Goal: Task Accomplishment & Management: Use online tool/utility

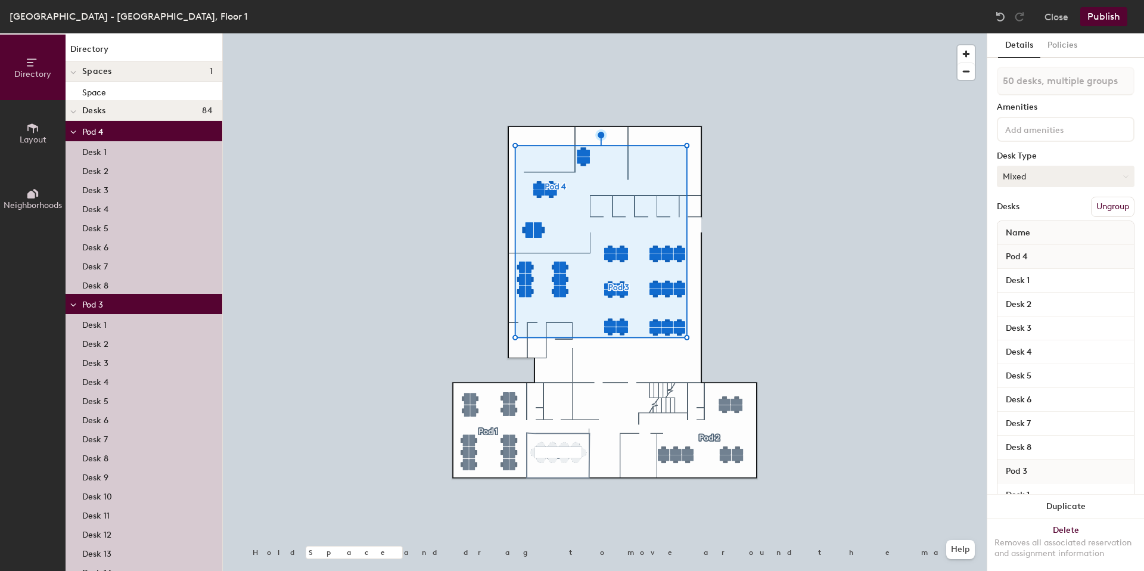
click at [1004, 170] on button "Mixed" at bounding box center [1066, 176] width 138 height 21
click at [1017, 250] on div "Hoteled" at bounding box center [1056, 249] width 119 height 18
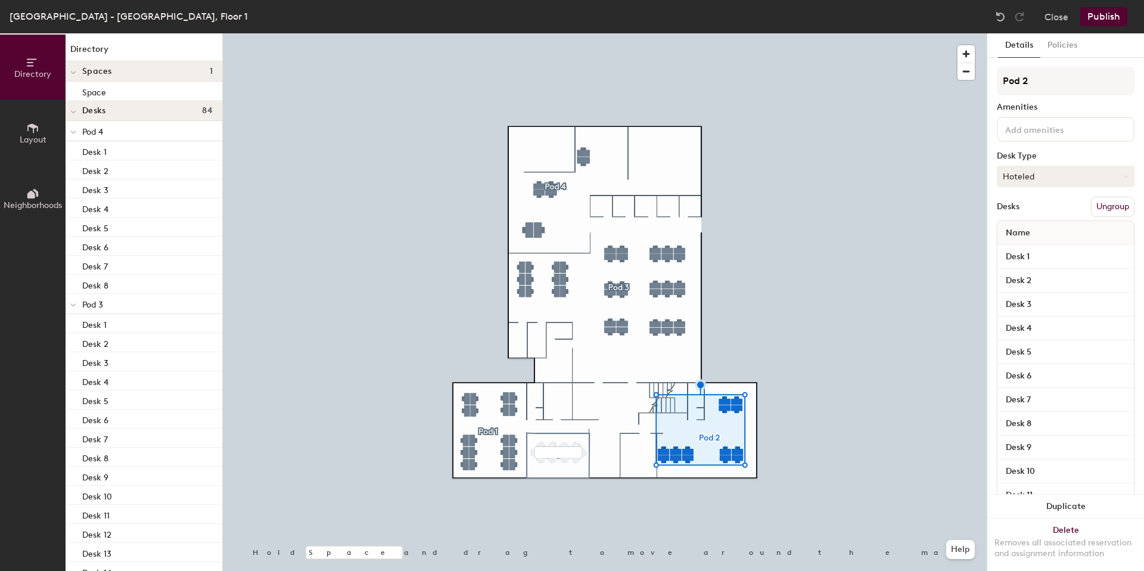
click at [1025, 175] on button "Hoteled" at bounding box center [1066, 176] width 138 height 21
click at [1012, 244] on div "Hoteled" at bounding box center [1056, 249] width 119 height 18
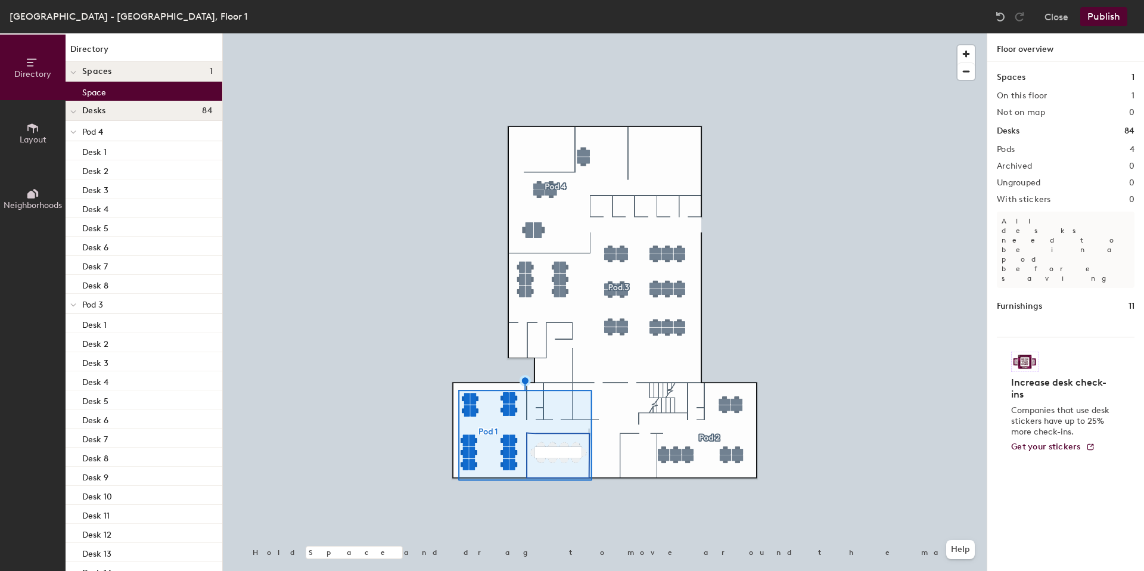
click at [456, 33] on div at bounding box center [605, 33] width 764 height 0
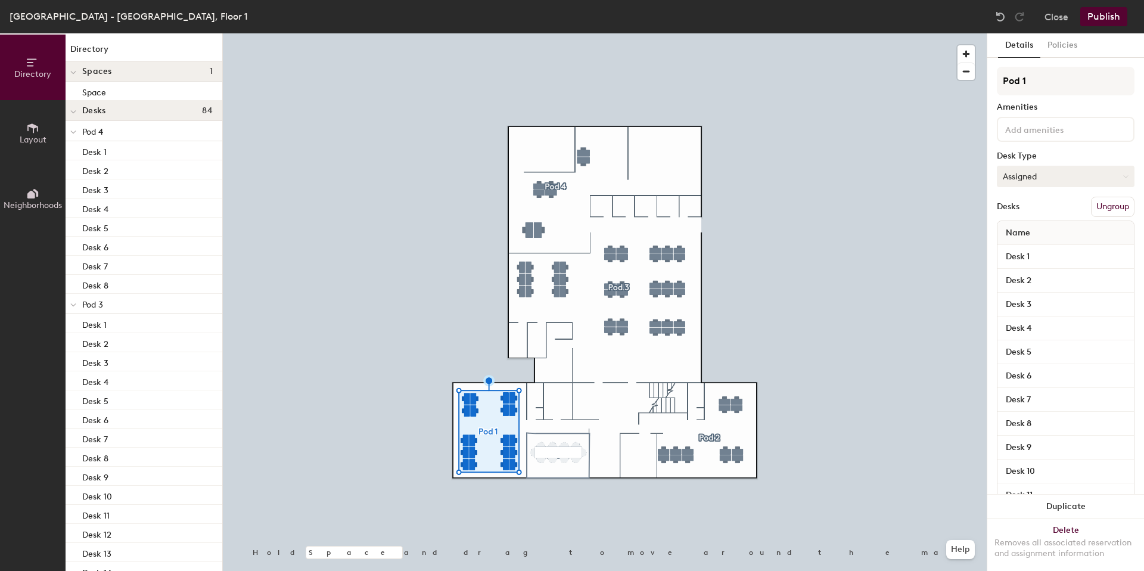
click at [1023, 177] on button "Assigned" at bounding box center [1066, 176] width 138 height 21
click at [1013, 247] on div "Hoteled" at bounding box center [1056, 249] width 119 height 18
click at [1094, 21] on button "Publish" at bounding box center [1103, 16] width 47 height 19
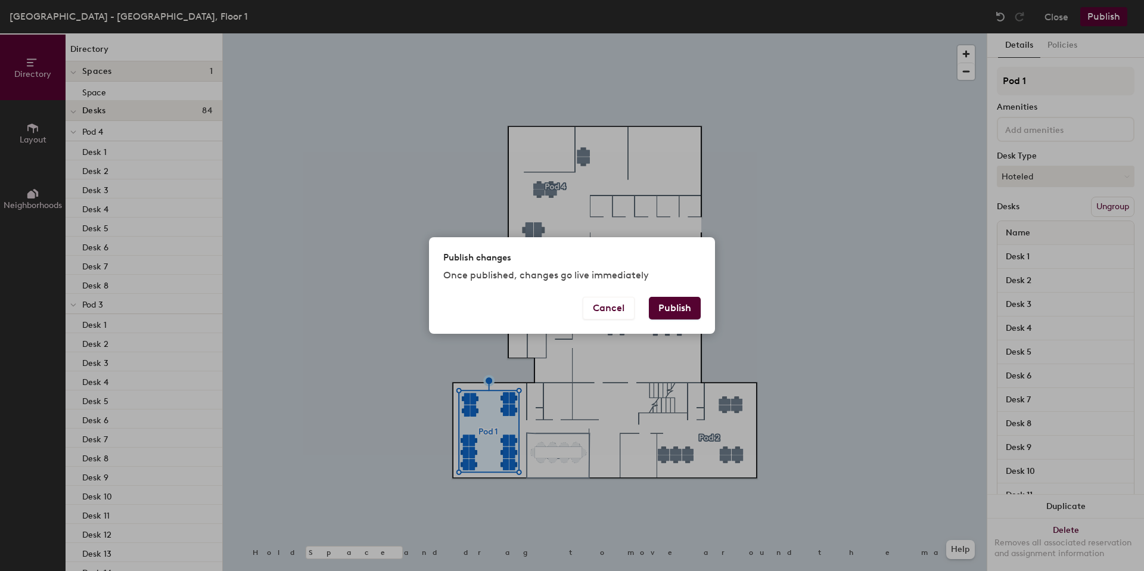
click at [665, 310] on button "Publish" at bounding box center [675, 308] width 52 height 23
